Goal: Information Seeking & Learning: Learn about a topic

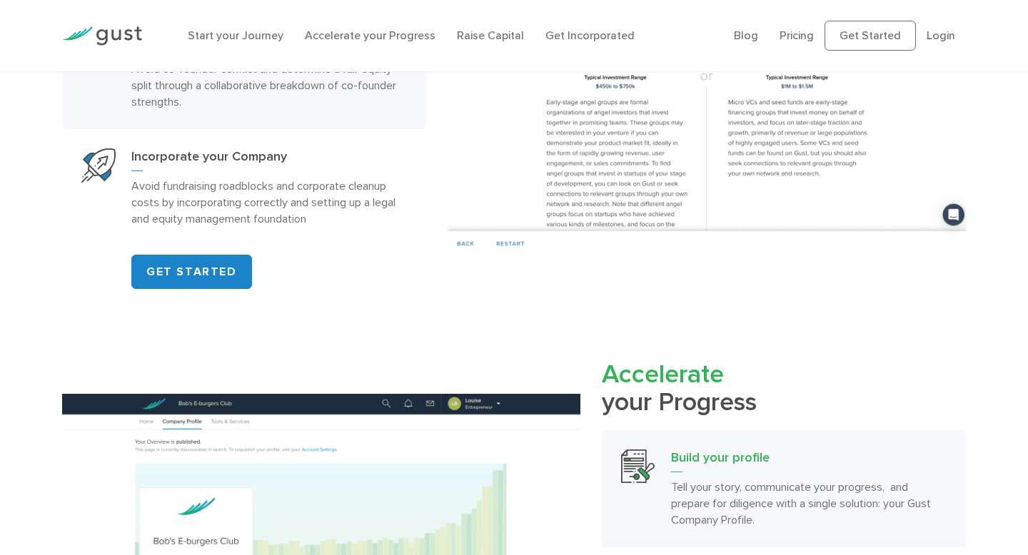
scroll to position [964, 0]
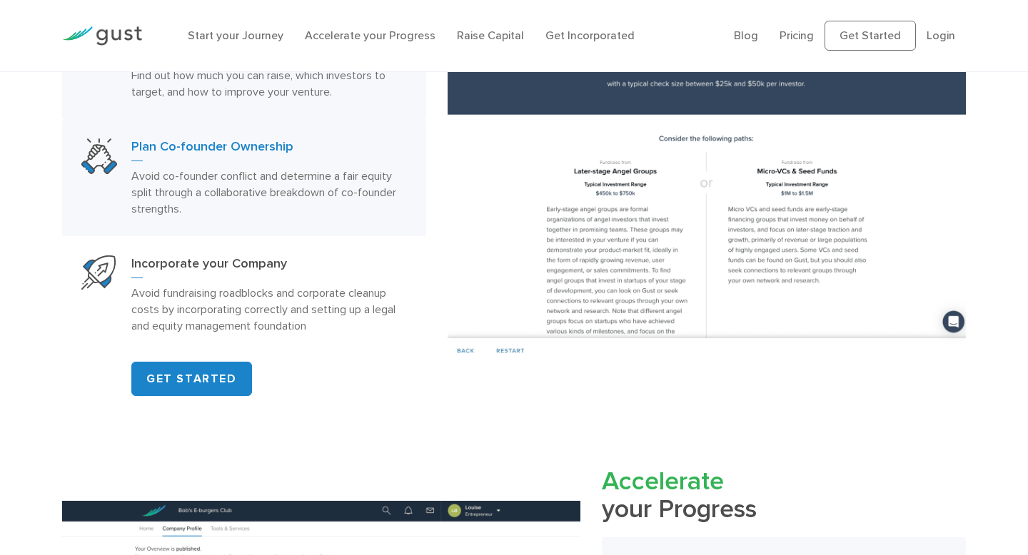
click at [241, 173] on p "Avoid co-founder conflict and determine a fair equity split through a collabora…" at bounding box center [268, 192] width 275 height 49
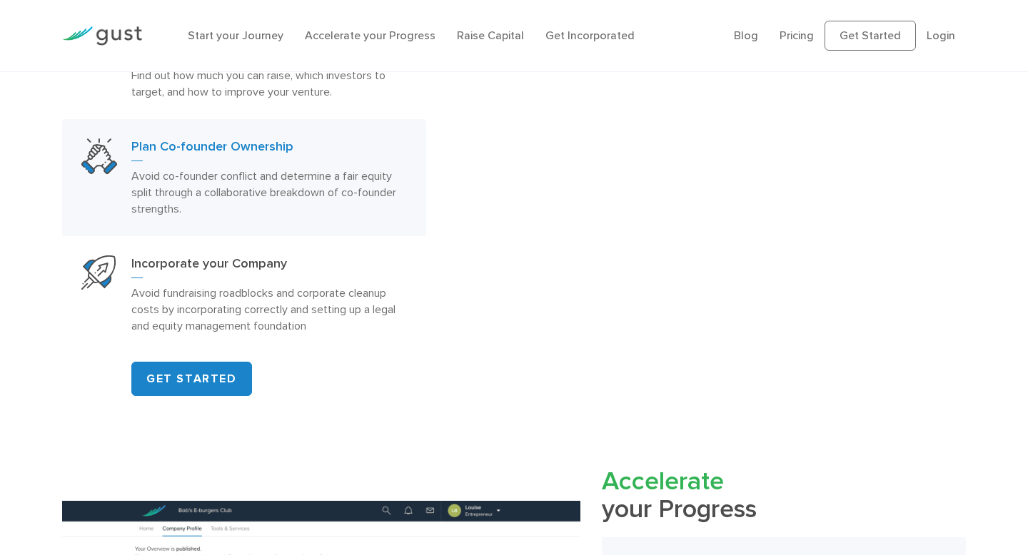
scroll to position [882, 0]
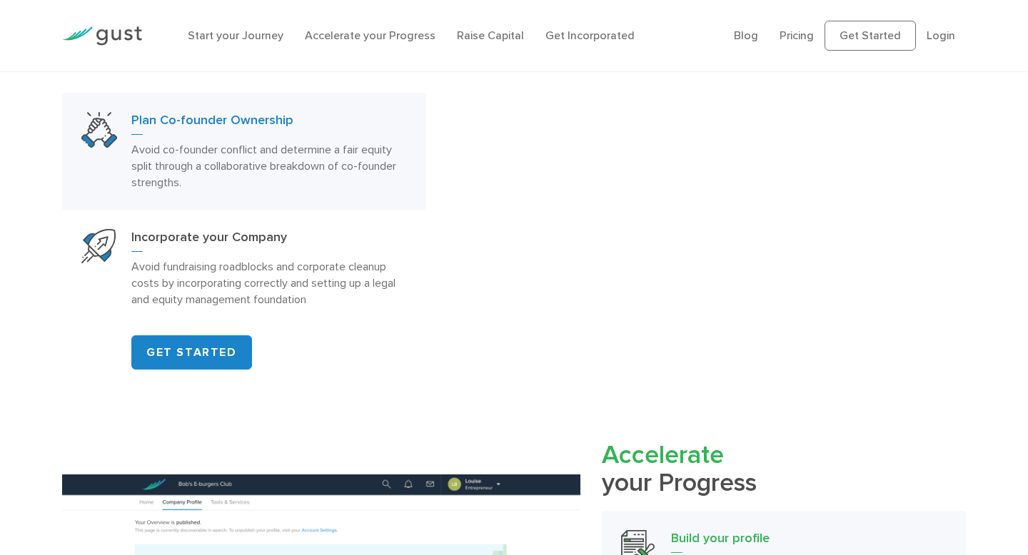
click at [249, 135] on h3 "Plan Co-founder Ownership" at bounding box center [268, 123] width 275 height 23
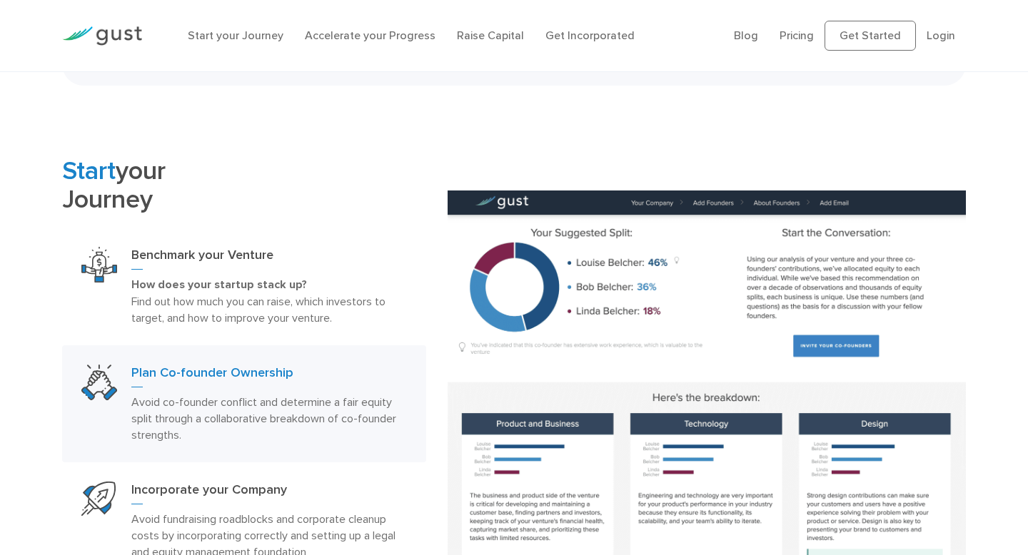
scroll to position [609, 0]
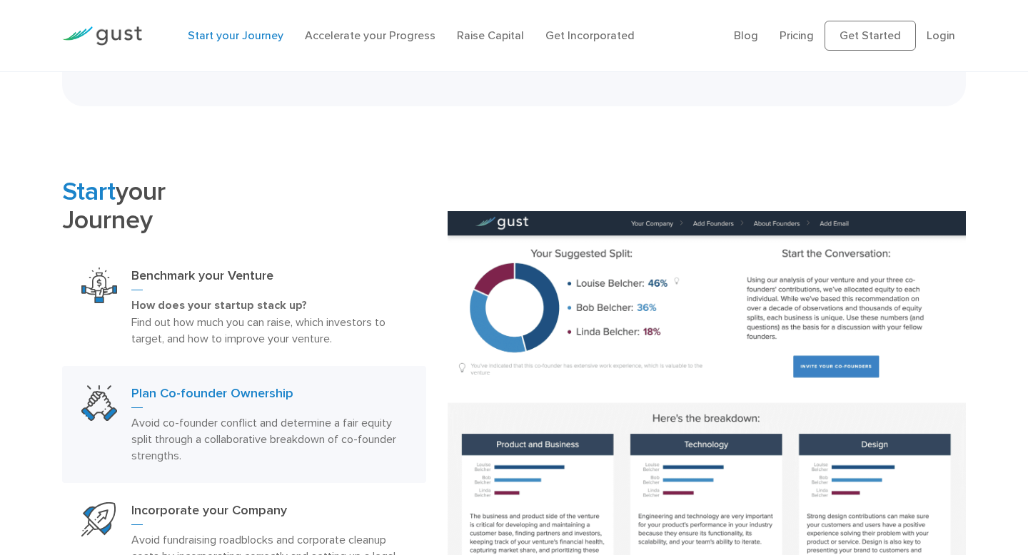
click at [246, 33] on link "Start your Journey" at bounding box center [236, 36] width 96 height 14
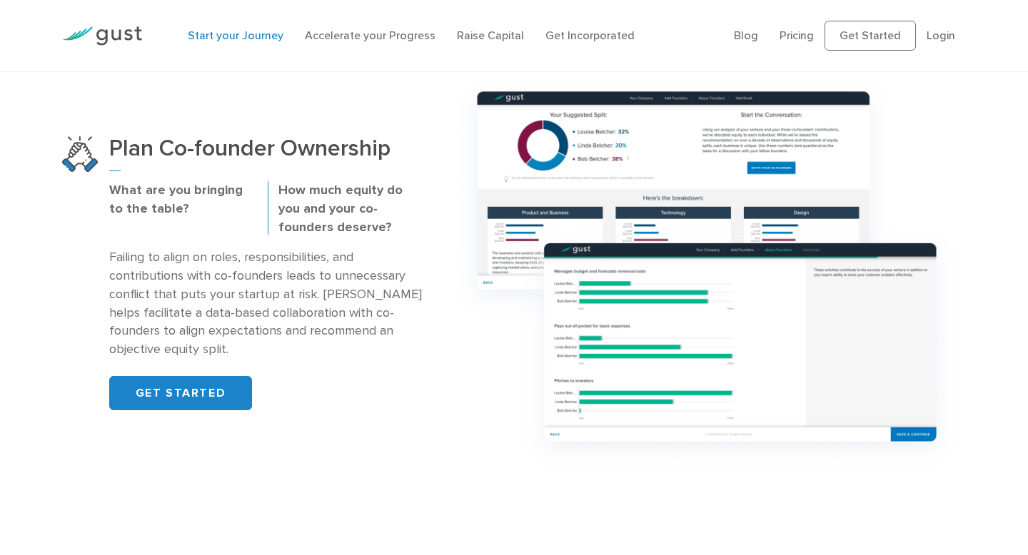
scroll to position [960, 0]
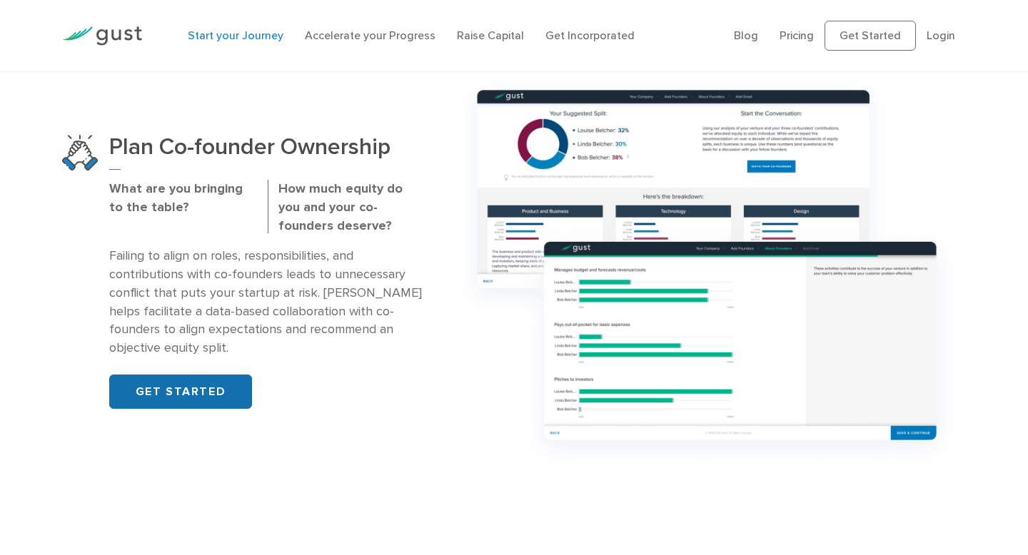
click at [244, 385] on link "GET STARTED" at bounding box center [180, 392] width 143 height 34
click at [788, 33] on link "Pricing" at bounding box center [796, 36] width 34 height 14
